Goal: Transaction & Acquisition: Obtain resource

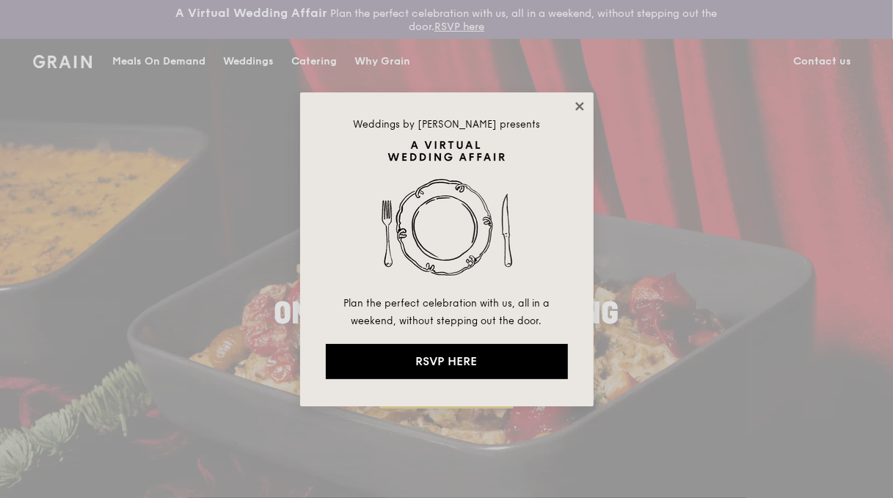
click at [575, 106] on icon at bounding box center [579, 106] width 13 height 13
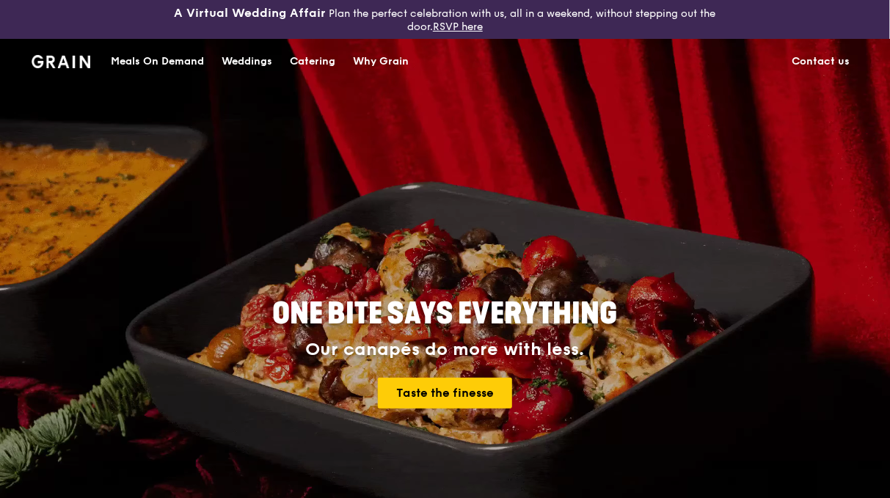
click at [313, 57] on div "Catering" at bounding box center [312, 62] width 45 height 44
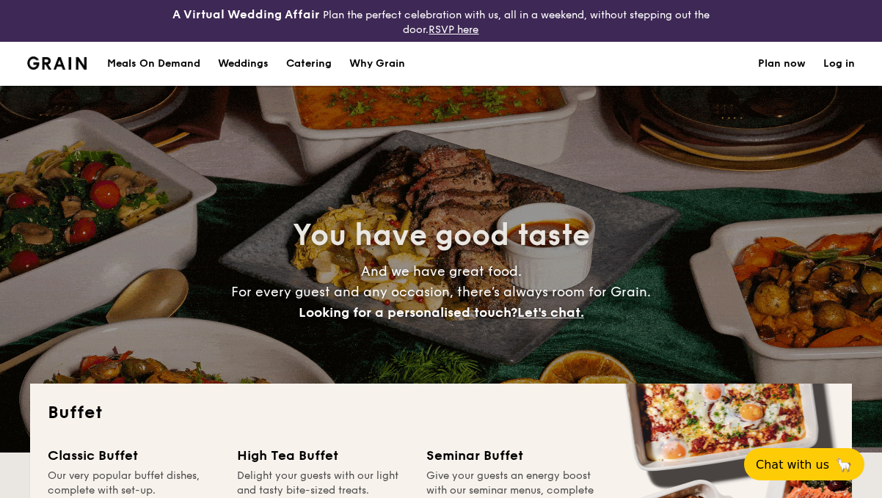
select select
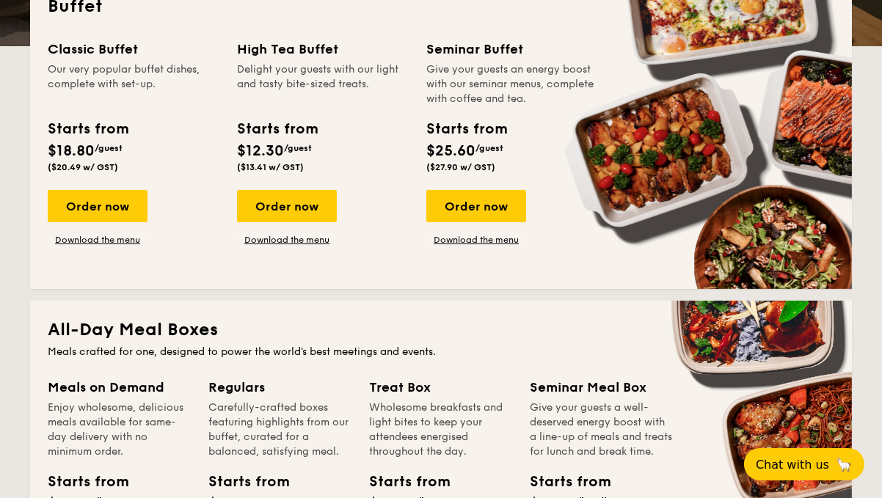
scroll to position [391, 0]
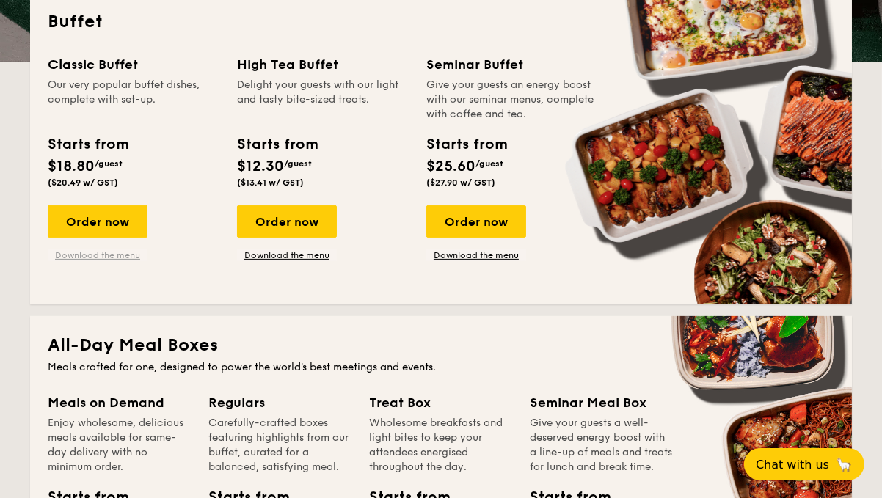
click at [103, 256] on link "Download the menu" at bounding box center [98, 256] width 100 height 12
